Goal: Task Accomplishment & Management: Complete application form

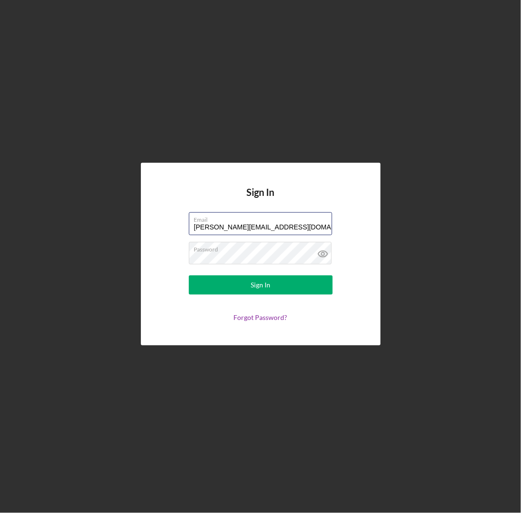
drag, startPoint x: 299, startPoint y: 230, endPoint x: 83, endPoint y: 228, distance: 216.1
click at [83, 228] on div "Sign In Email [EMAIL_ADDRESS][DOMAIN_NAME] Password Sign In Forgot Password?" at bounding box center [260, 254] width 511 height 508
paste input "[EMAIL_ADDRESS][DOMAIN_NAME]"
type input "[EMAIL_ADDRESS][DOMAIN_NAME]"
click at [116, 246] on div "Sign In Email [EMAIL_ADDRESS][DOMAIN_NAME] Password Sign In Forgot Password?" at bounding box center [260, 254] width 511 height 508
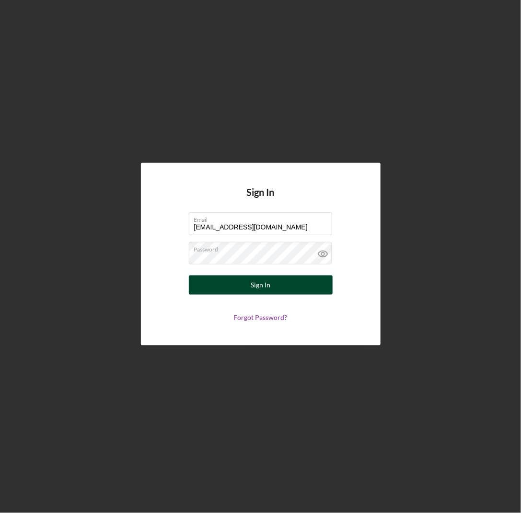
click at [271, 282] on button "Sign In" at bounding box center [261, 285] width 144 height 19
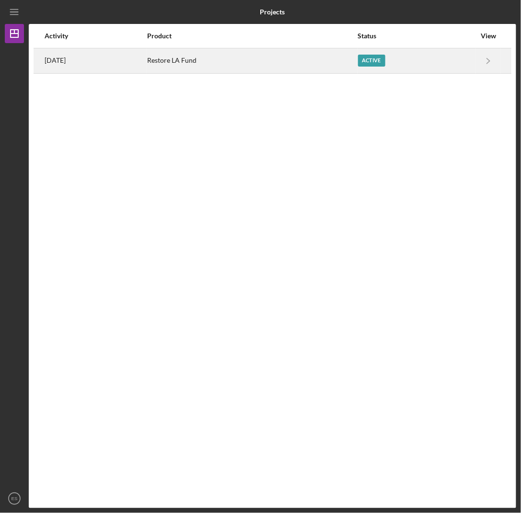
click at [459, 59] on div "Active" at bounding box center [416, 61] width 117 height 24
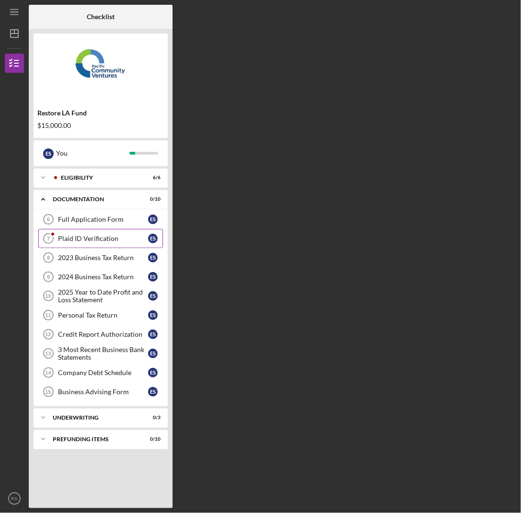
click at [70, 237] on div "Plaid ID Verification" at bounding box center [103, 239] width 90 height 8
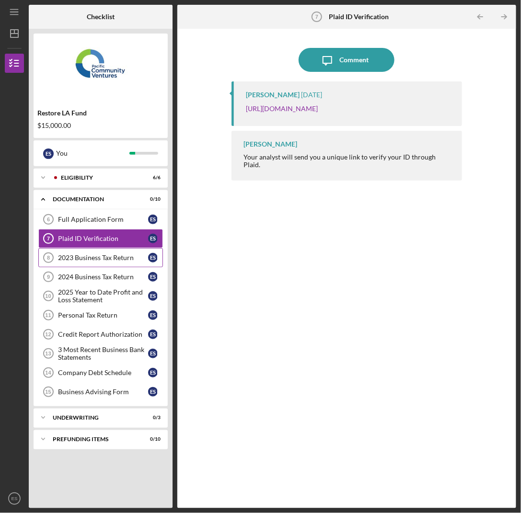
click at [84, 252] on link "2023 Business Tax Return 8 2023 Business Tax Return E S" at bounding box center [100, 257] width 125 height 19
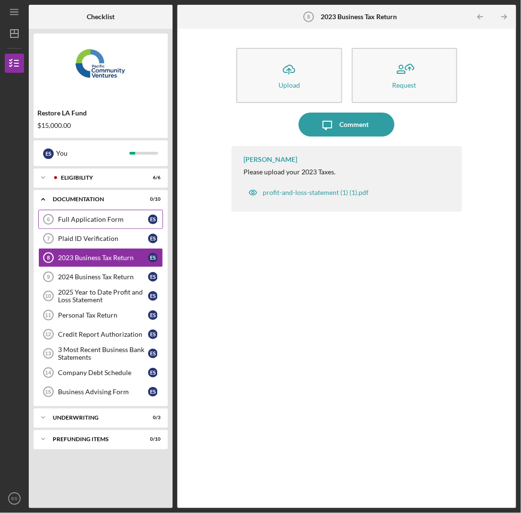
click at [81, 219] on div "Full Application Form" at bounding box center [103, 220] width 90 height 8
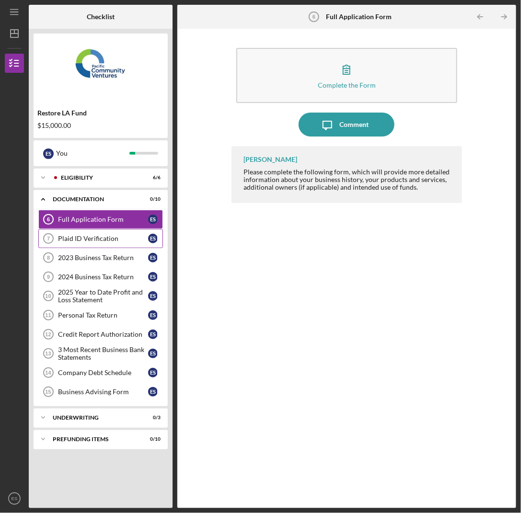
click at [73, 240] on div "Plaid ID Verification" at bounding box center [103, 239] width 90 height 8
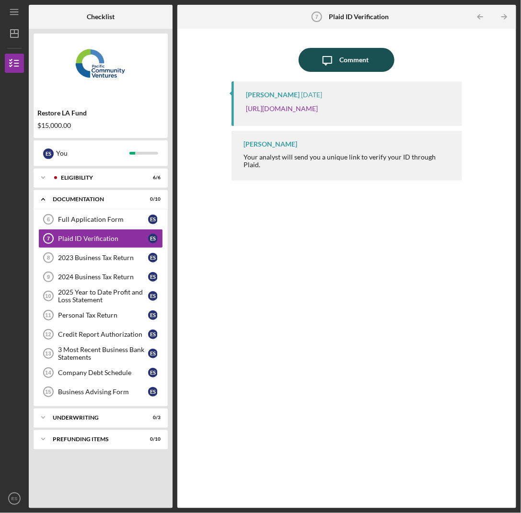
click at [379, 59] on button "Icon/Message Comment" at bounding box center [347, 60] width 96 height 24
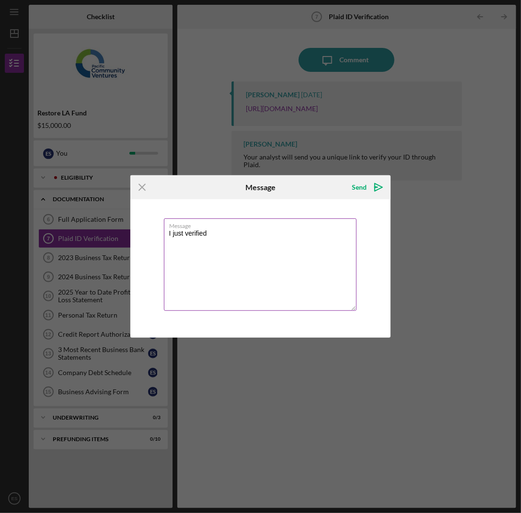
click at [184, 234] on textarea "I just verified" at bounding box center [260, 264] width 193 height 92
type textarea "I just verified my ID"
click at [379, 185] on icon "Icon/icon-invite-send" at bounding box center [379, 187] width 24 height 24
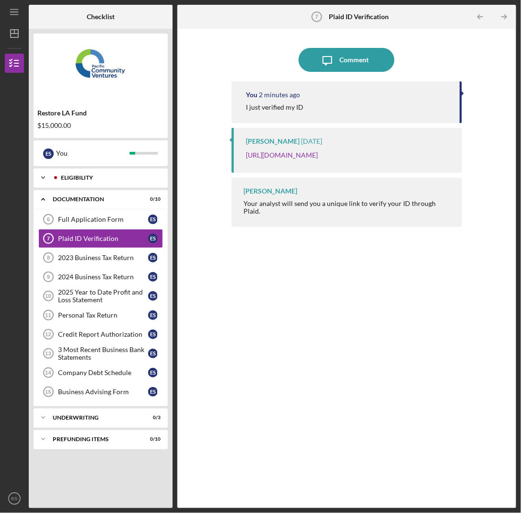
click at [62, 175] on div "Eligibility" at bounding box center [108, 178] width 95 height 6
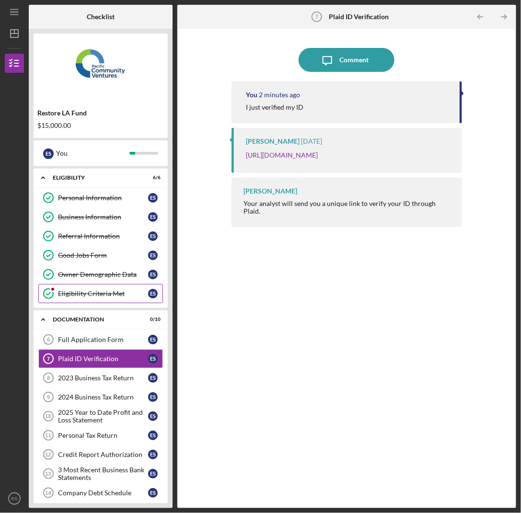
click at [91, 290] on div "Eligibility Criteria Met" at bounding box center [103, 294] width 90 height 8
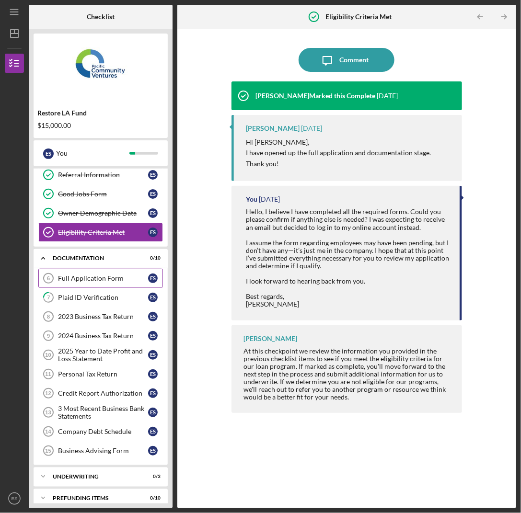
scroll to position [64, 0]
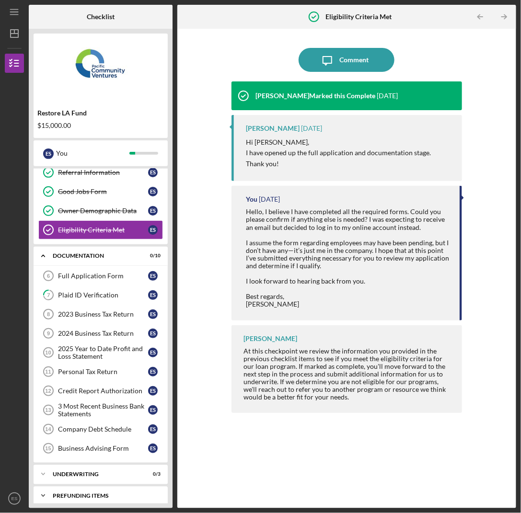
click at [77, 493] on div "Prefunding Items" at bounding box center [104, 496] width 103 height 6
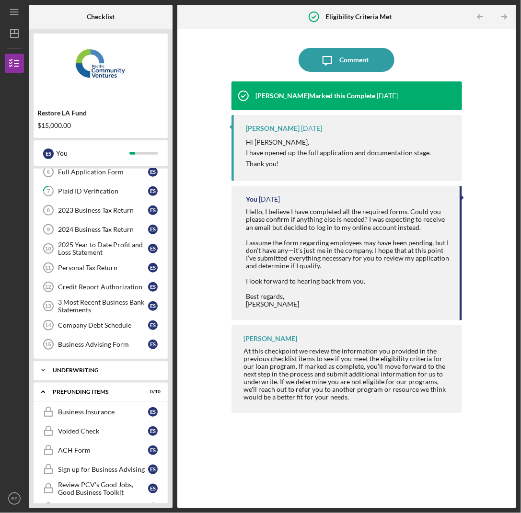
scroll to position [16, 0]
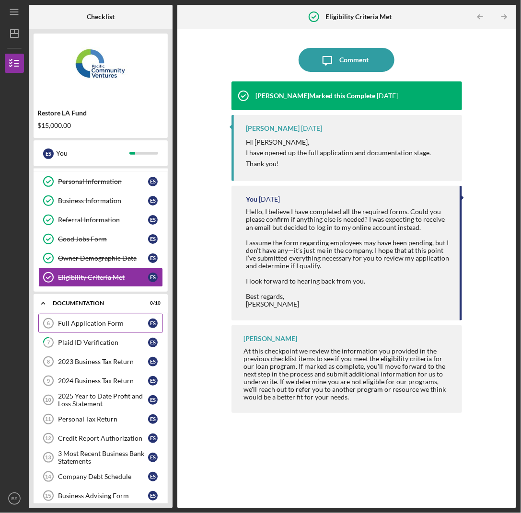
click at [96, 323] on div "Full Application Form" at bounding box center [103, 324] width 90 height 8
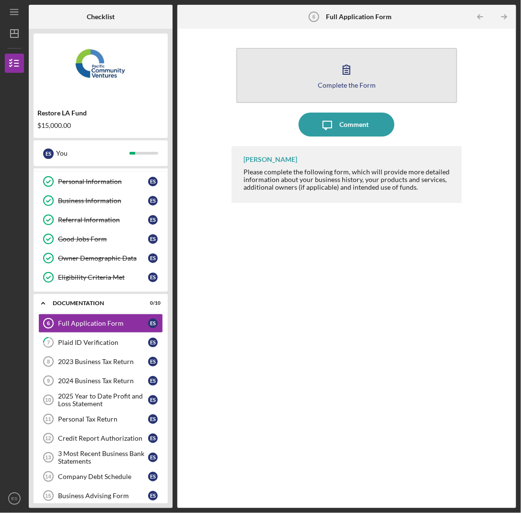
click at [346, 75] on icon "button" at bounding box center [346, 69] width 24 height 24
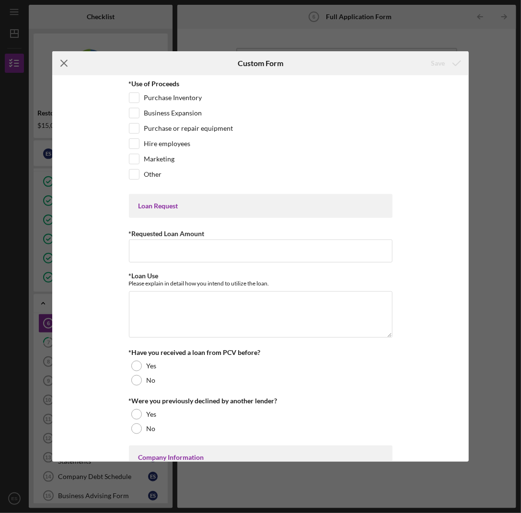
click at [65, 58] on icon "Icon/Menu Close" at bounding box center [64, 63] width 24 height 24
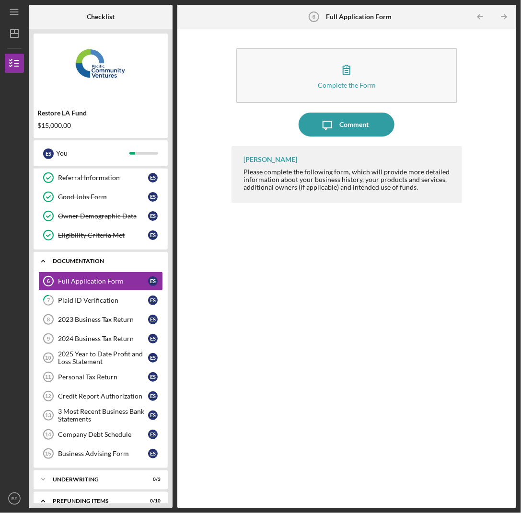
scroll to position [112, 0]
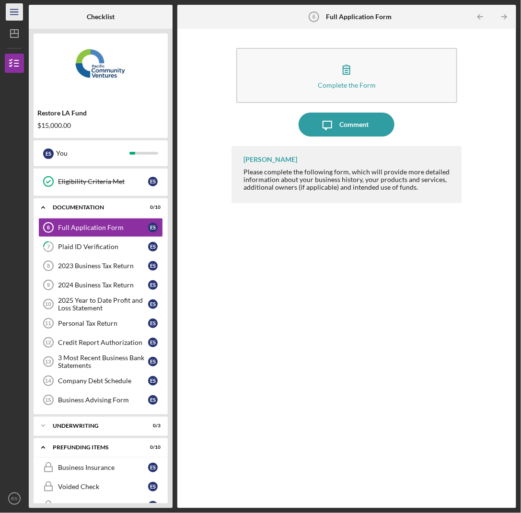
click at [13, 9] on icon "Icon/Menu" at bounding box center [15, 12] width 22 height 22
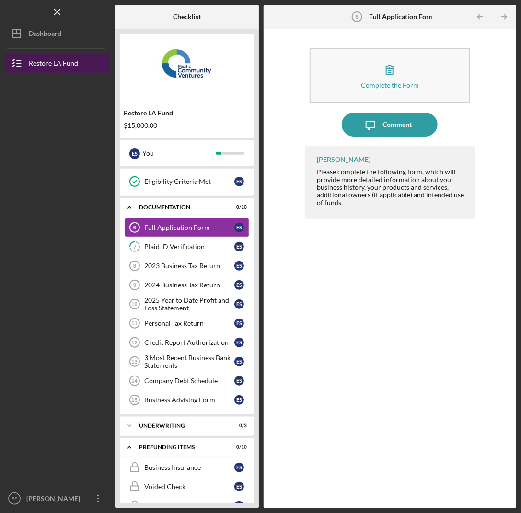
click at [41, 61] on div "Restore LA Fund" at bounding box center [53, 65] width 49 height 22
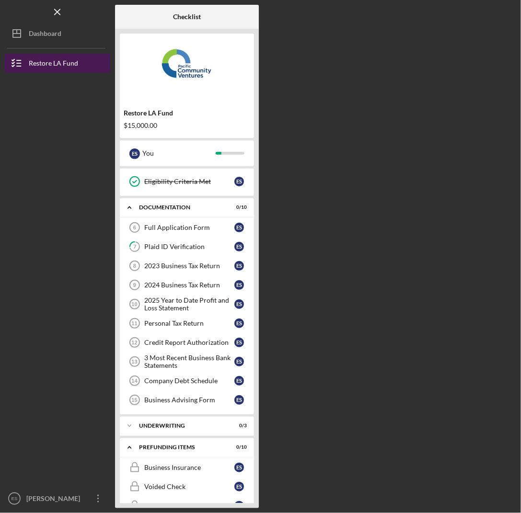
click at [53, 62] on div "Restore LA Fund" at bounding box center [53, 65] width 49 height 22
click at [57, 11] on icon "Icon/Menu Close" at bounding box center [58, 12] width 22 height 22
